Goal: Information Seeking & Learning: Understand process/instructions

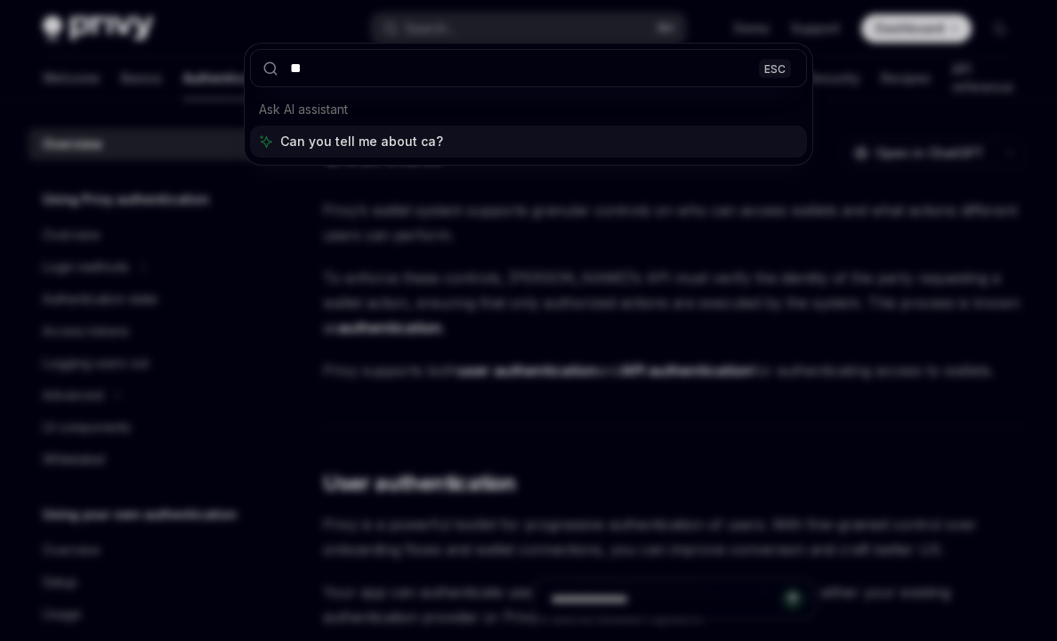
type input "*"
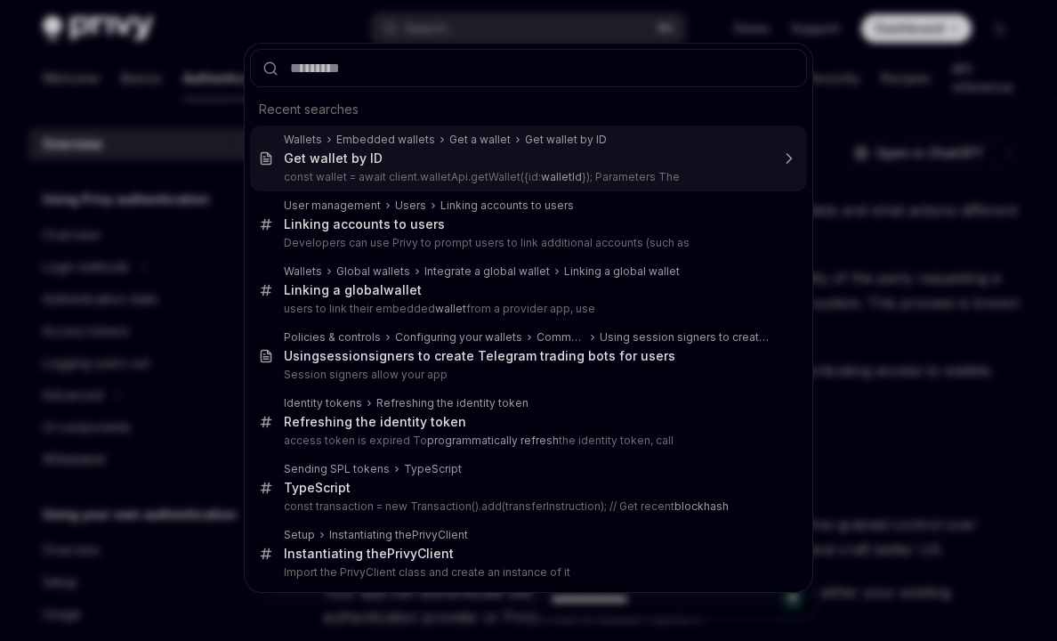
type input "*"
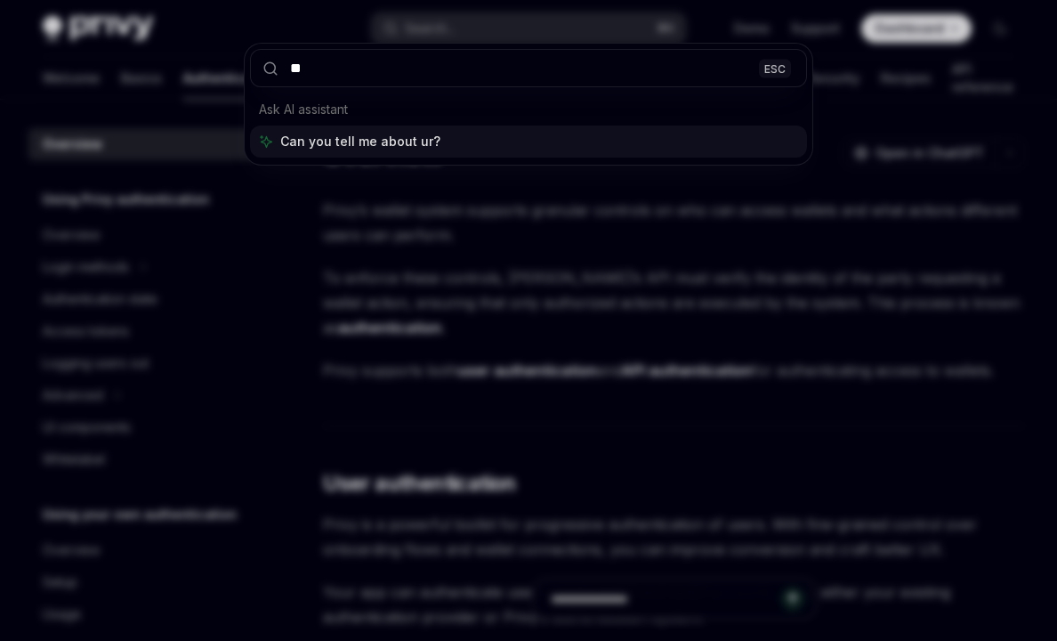
type input "***"
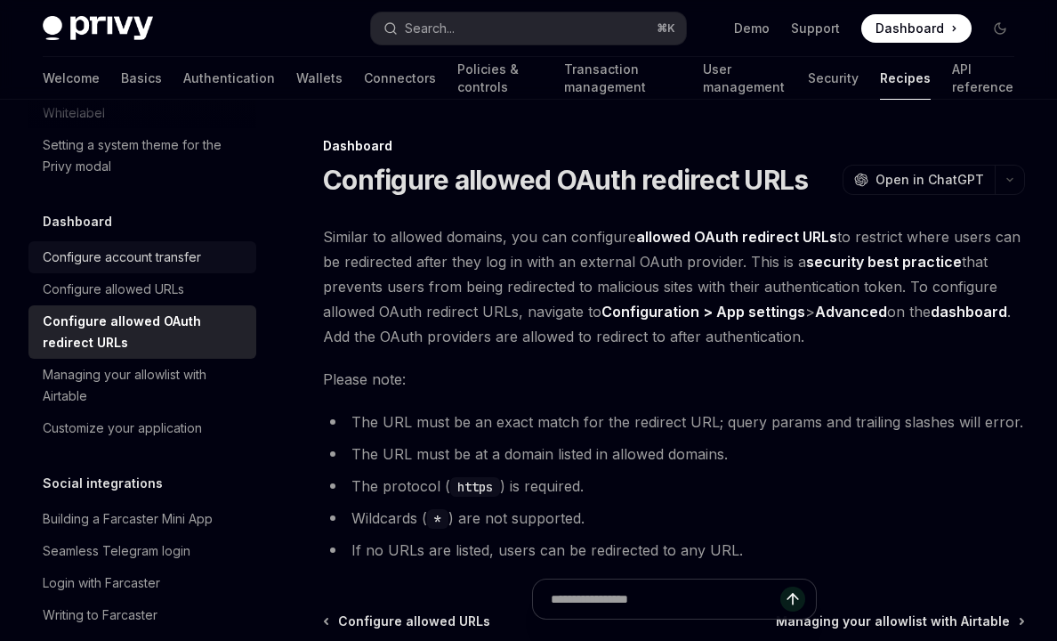
scroll to position [1069, 0]
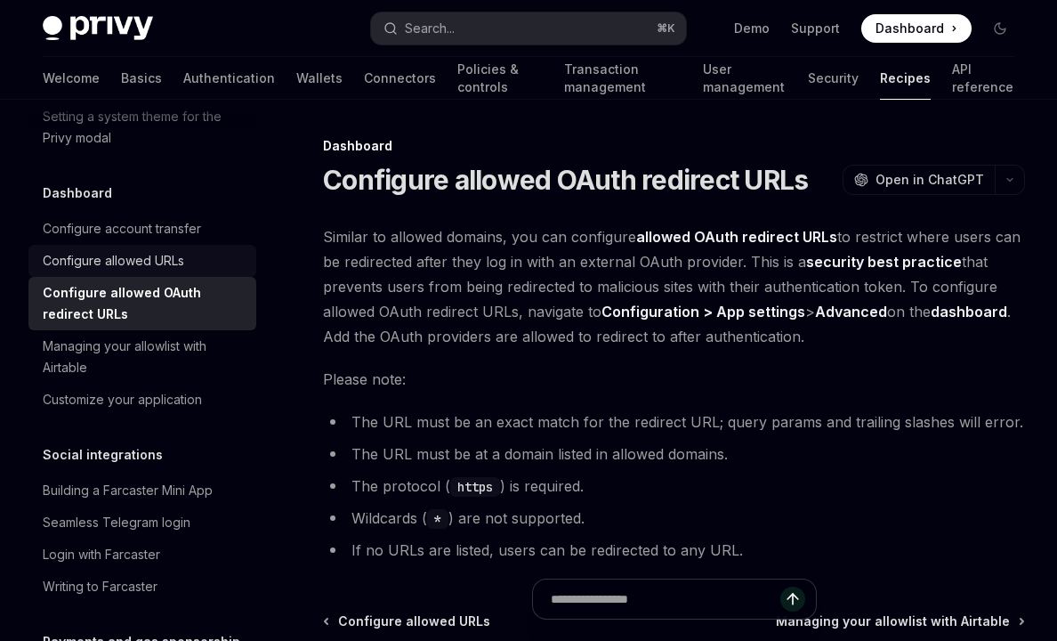
click at [154, 251] on link "Configure allowed URLs" at bounding box center [142, 261] width 228 height 32
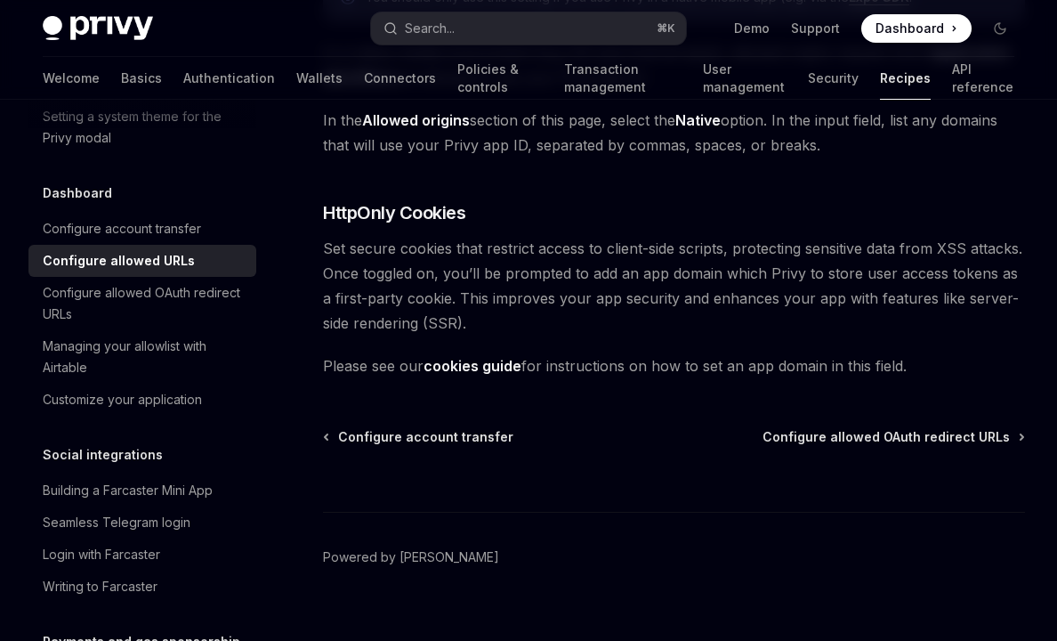
scroll to position [1891, 0]
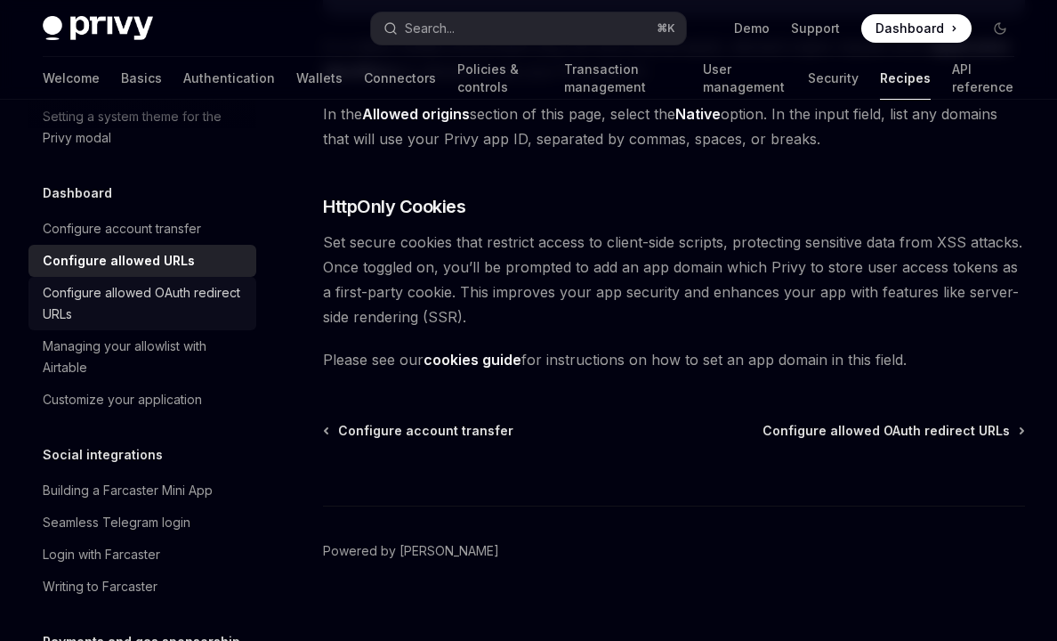
click at [179, 282] on div "Configure allowed OAuth redirect URLs" at bounding box center [144, 303] width 203 height 43
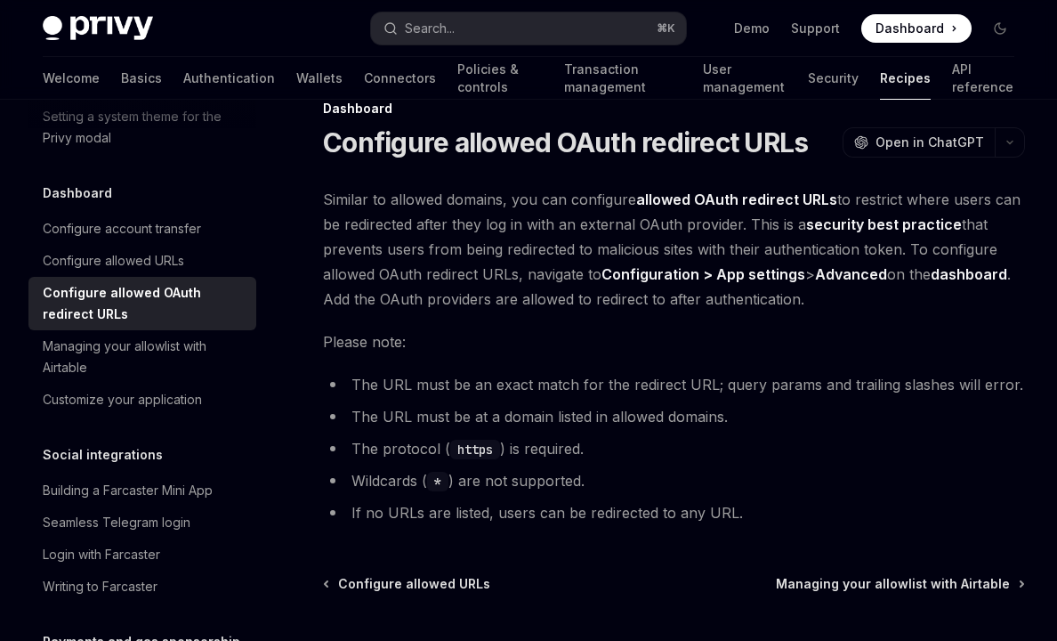
scroll to position [29, 0]
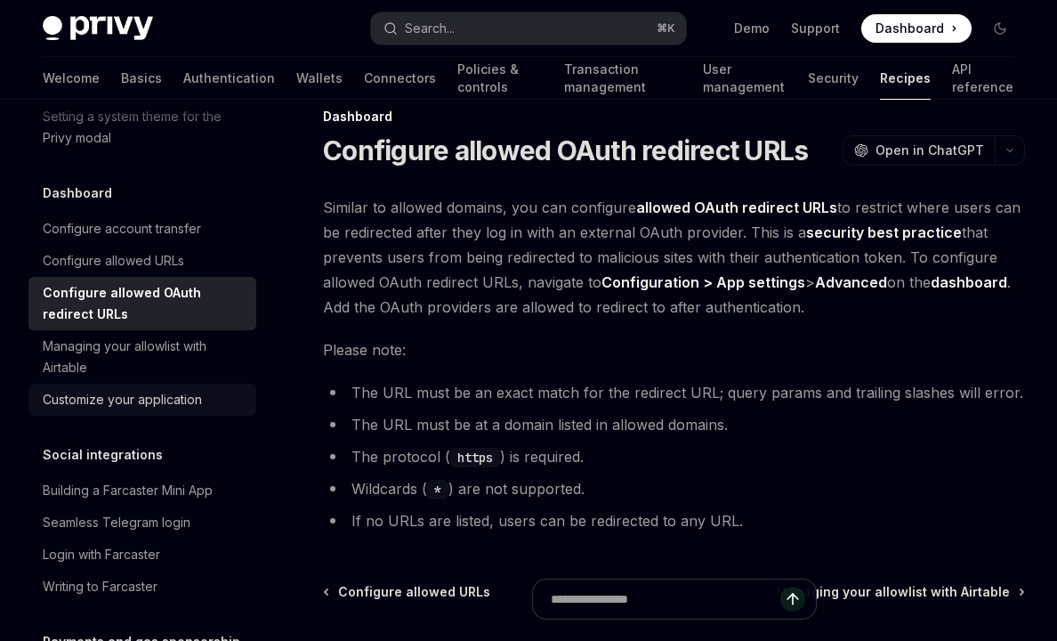
click at [174, 389] on div "Customize your application" at bounding box center [122, 399] width 159 height 21
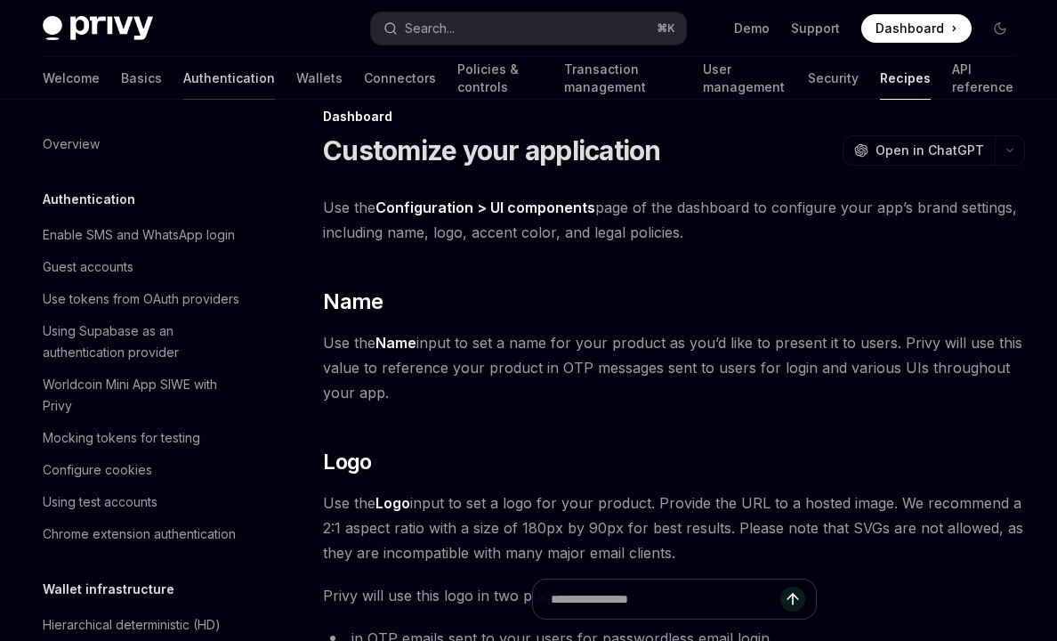
click at [183, 79] on link "Authentication" at bounding box center [229, 78] width 92 height 43
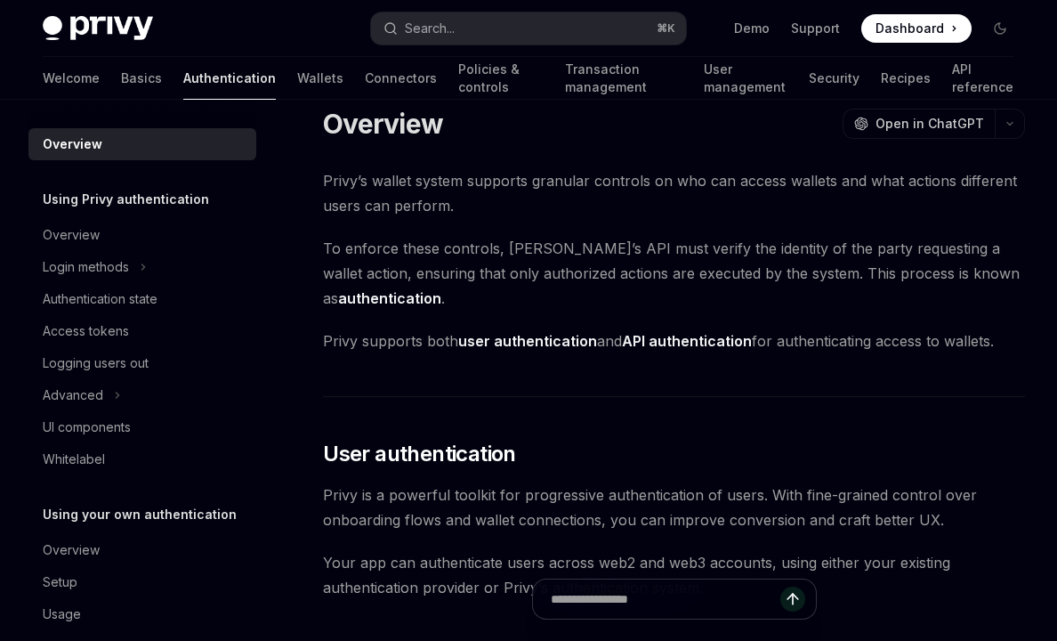
scroll to position [25, 0]
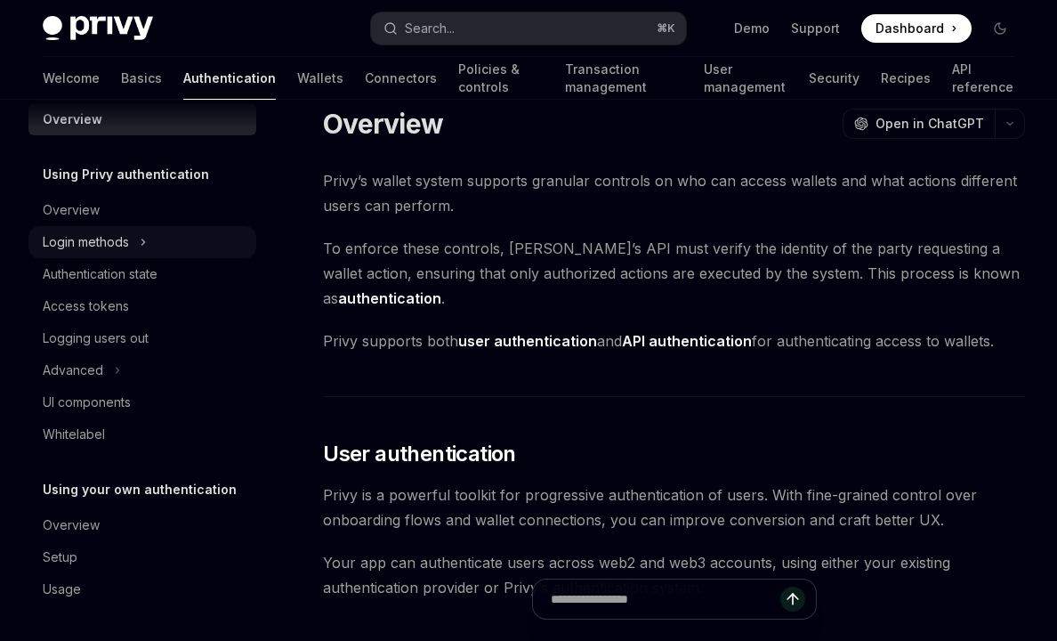
click at [130, 243] on div "Login methods" at bounding box center [142, 242] width 228 height 32
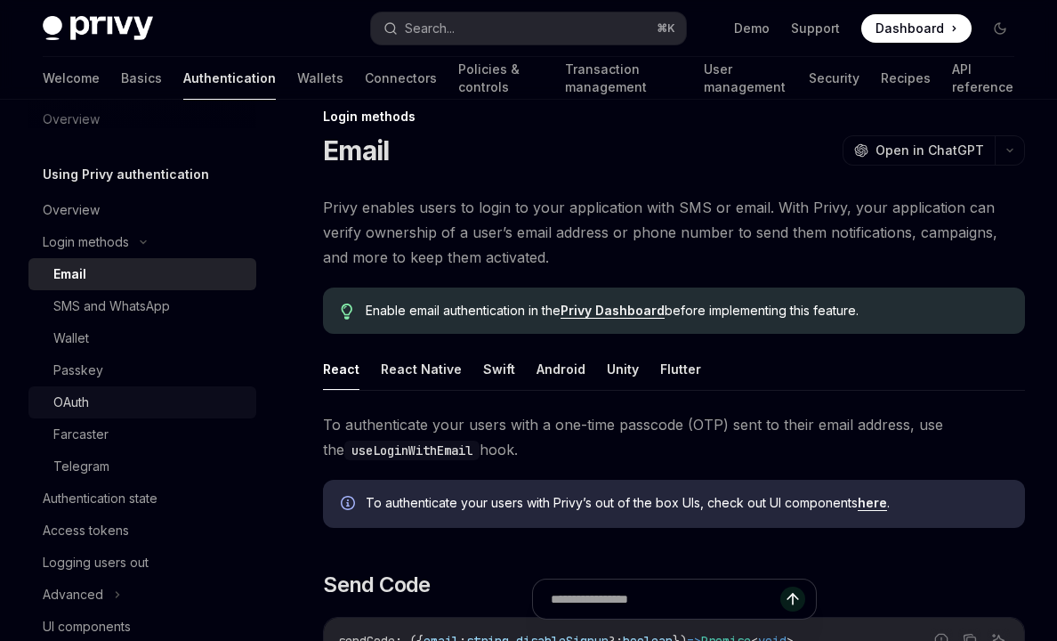
click at [139, 402] on div "OAuth" at bounding box center [149, 401] width 192 height 21
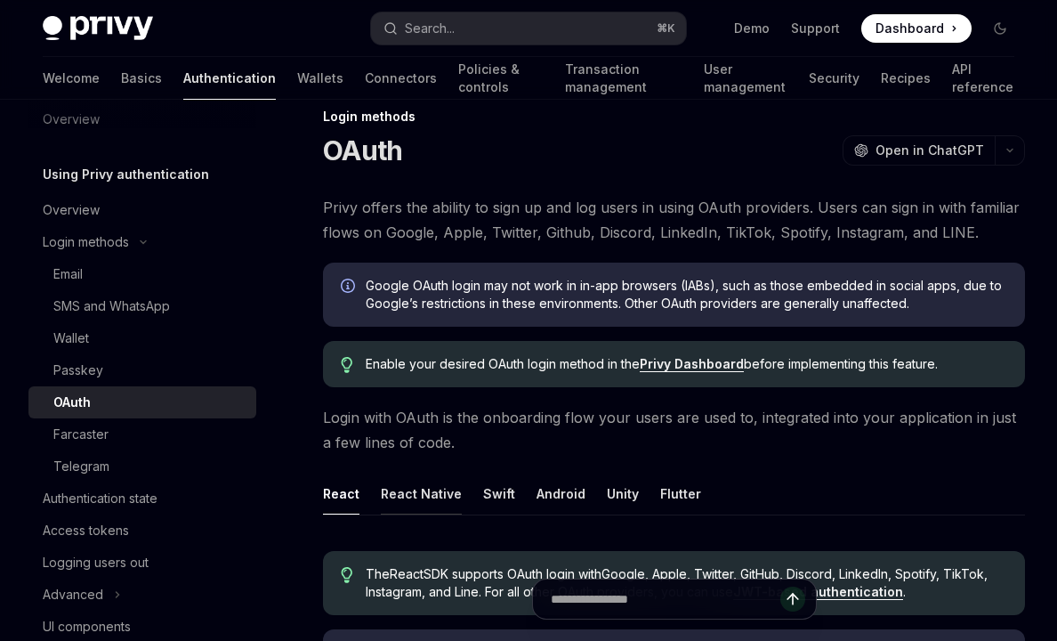
click at [416, 504] on button "React Native" at bounding box center [421, 493] width 81 height 42
type textarea "*"
